Goal: Find specific page/section: Find specific page/section

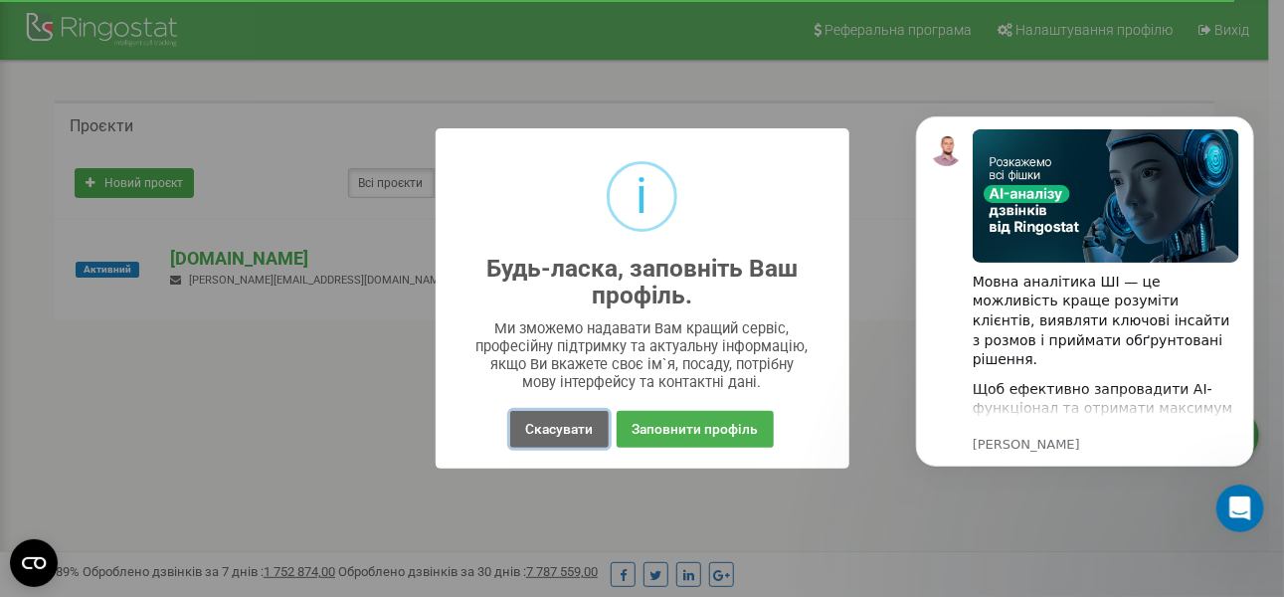
click at [591, 433] on button "Скасувати" at bounding box center [559, 429] width 98 height 37
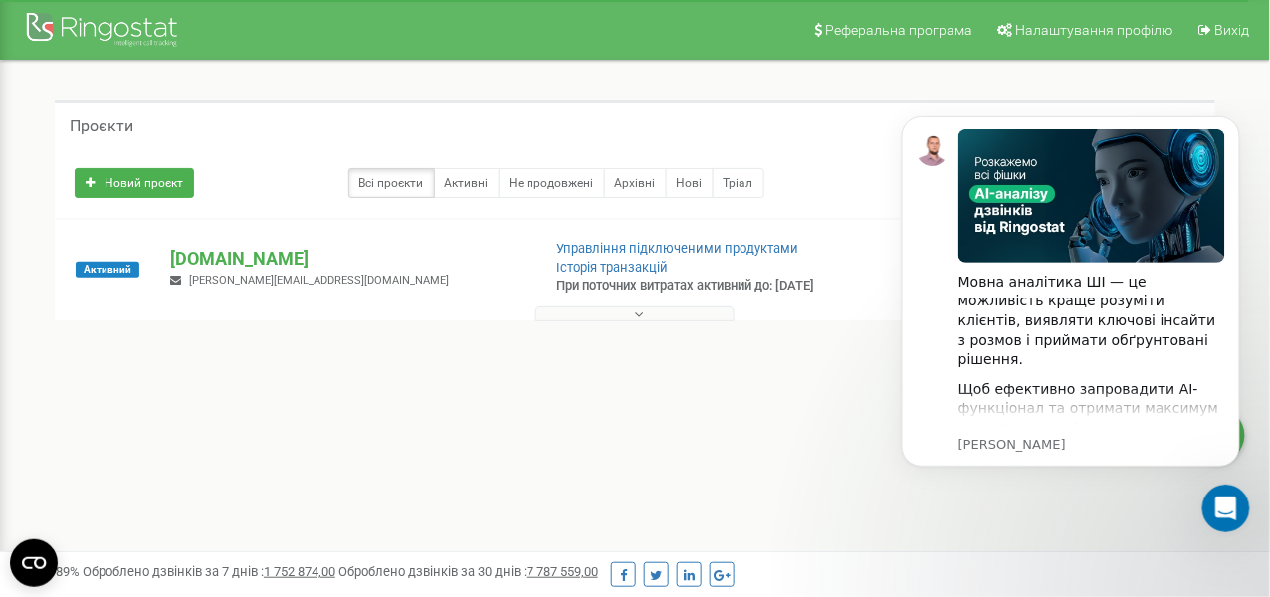
click at [611, 321] on button at bounding box center [634, 313] width 199 height 15
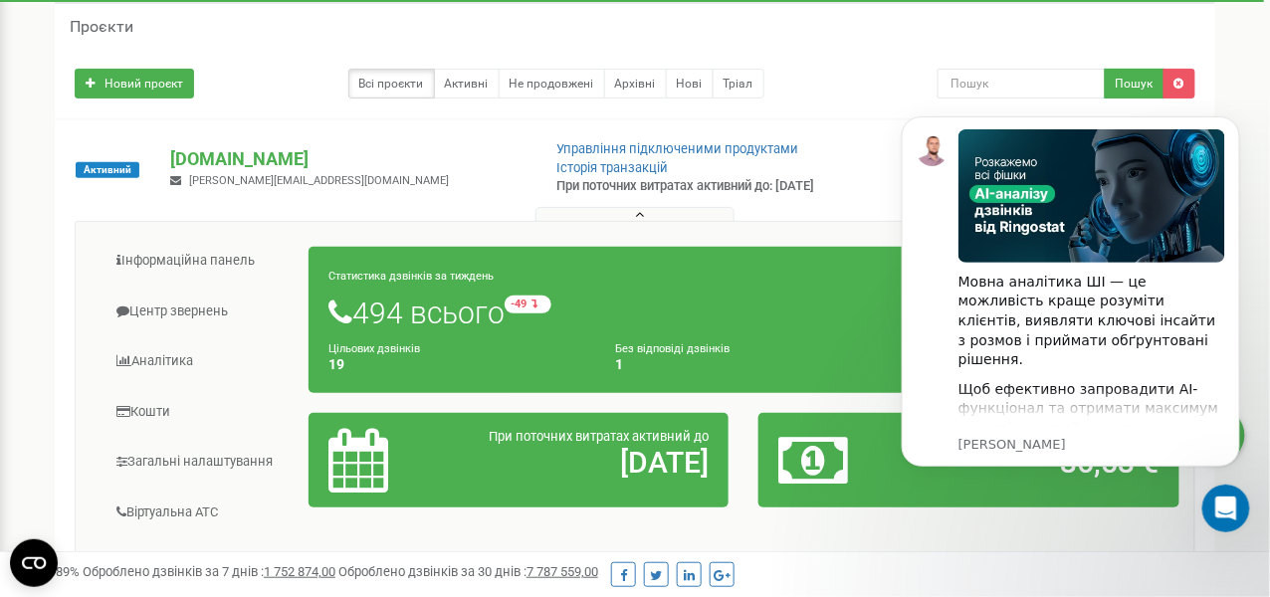
scroll to position [199, 0]
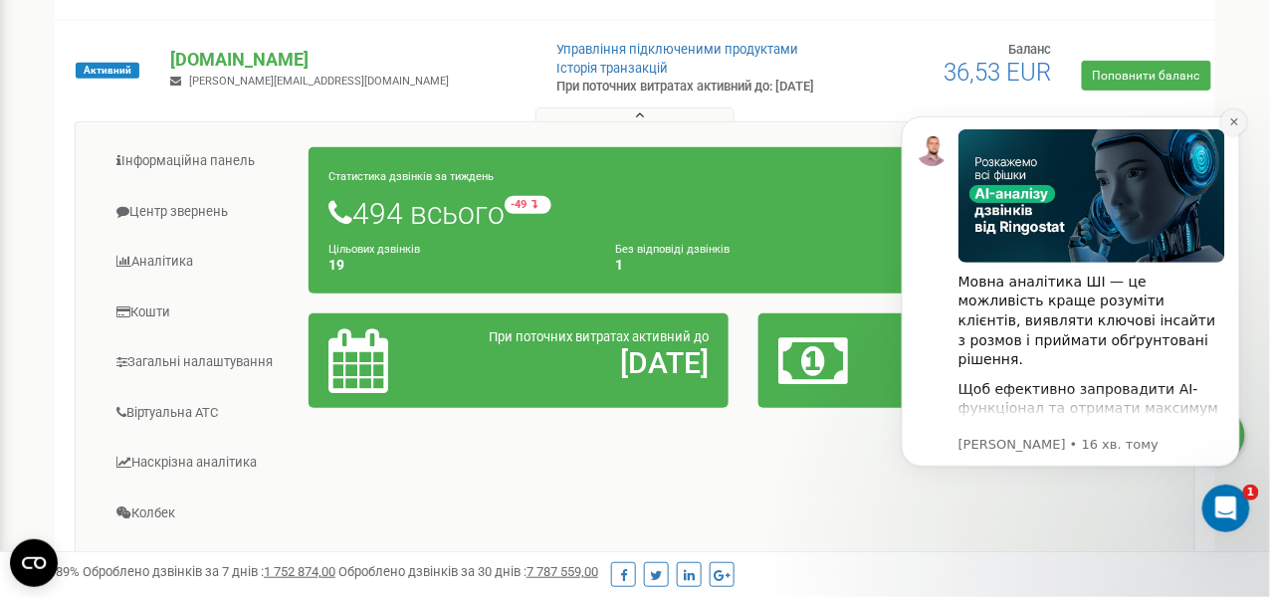
click at [1234, 122] on icon "Dismiss notification" at bounding box center [1233, 120] width 11 height 11
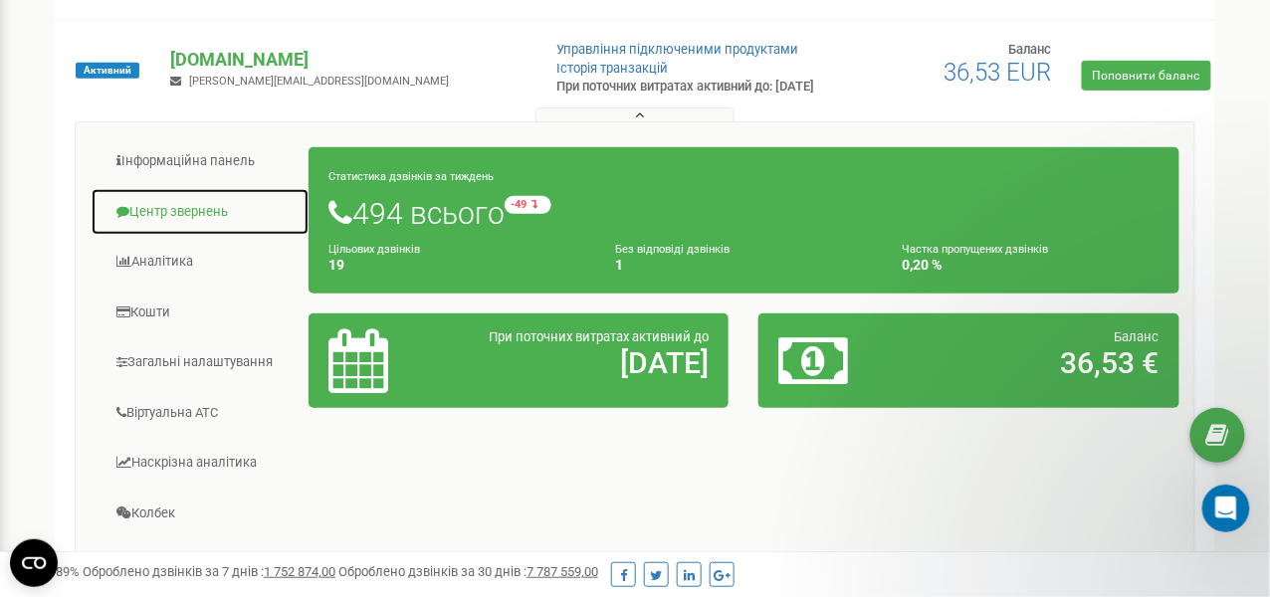
click at [170, 227] on link "Центр звернень" at bounding box center [200, 212] width 219 height 49
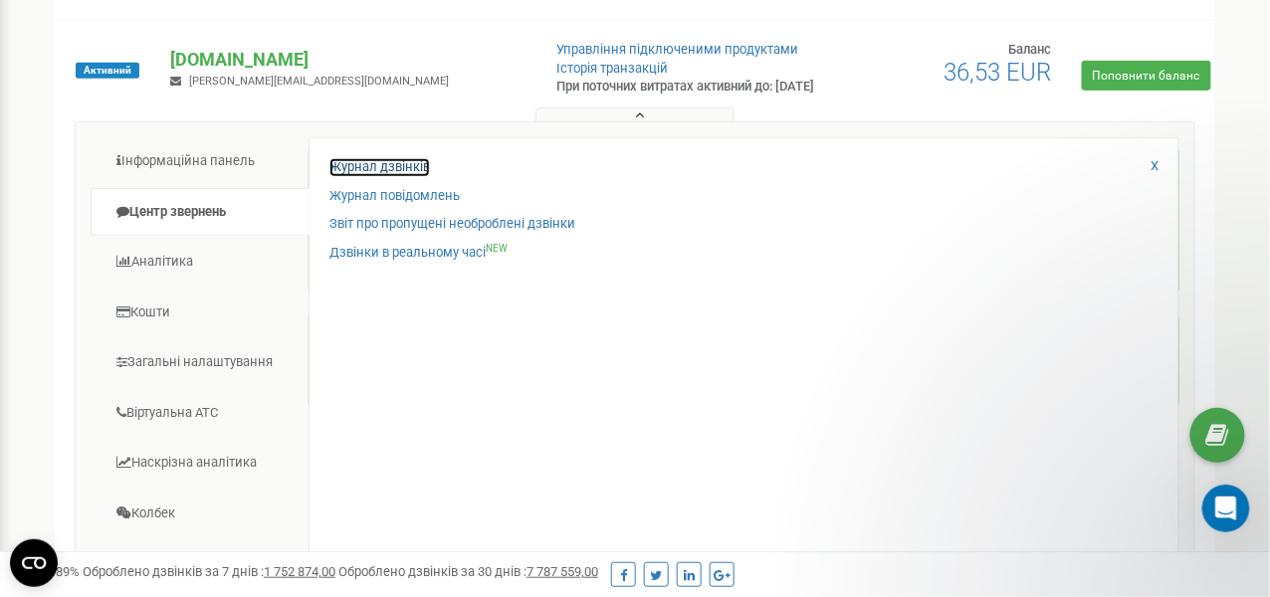
click at [373, 177] on link "Журнал дзвінків" at bounding box center [379, 167] width 100 height 19
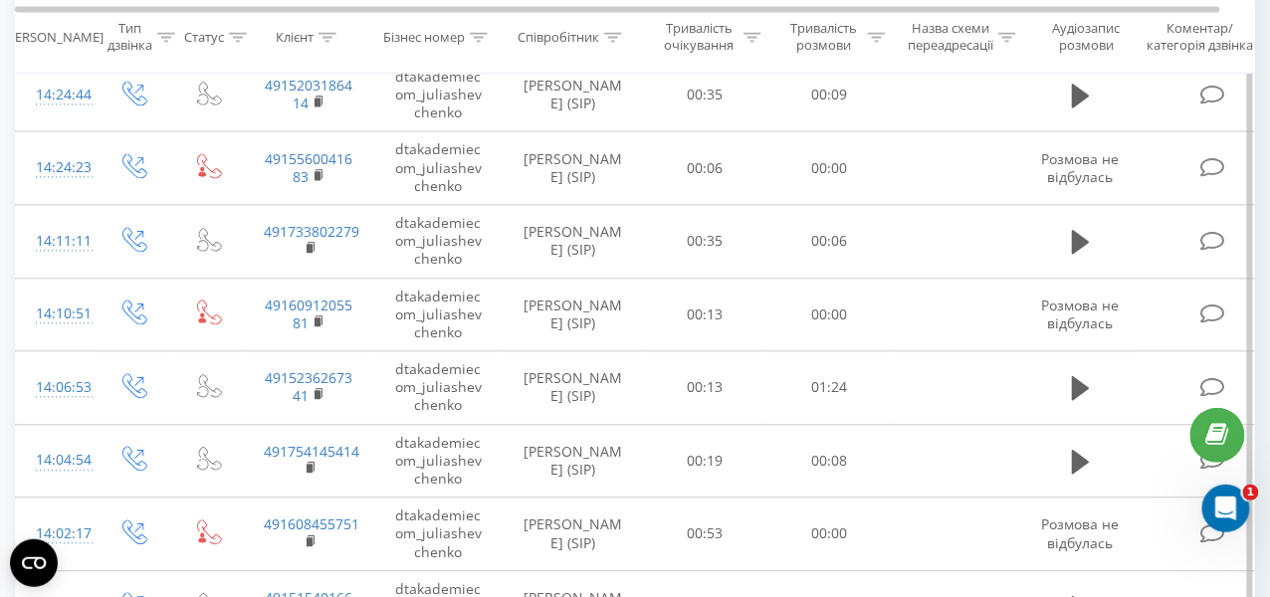
scroll to position [849, 0]
